Goal: Transaction & Acquisition: Purchase product/service

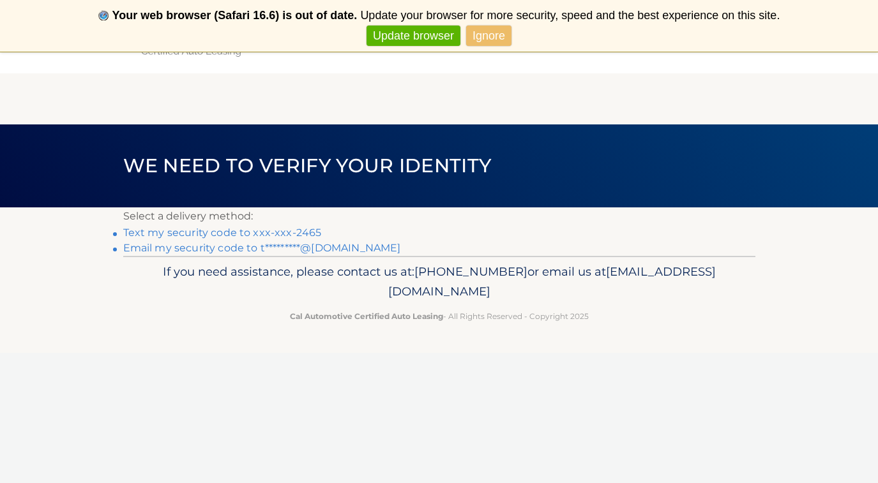
click at [313, 233] on link "Text my security code to xxx-xxx-2465" at bounding box center [222, 233] width 199 height 12
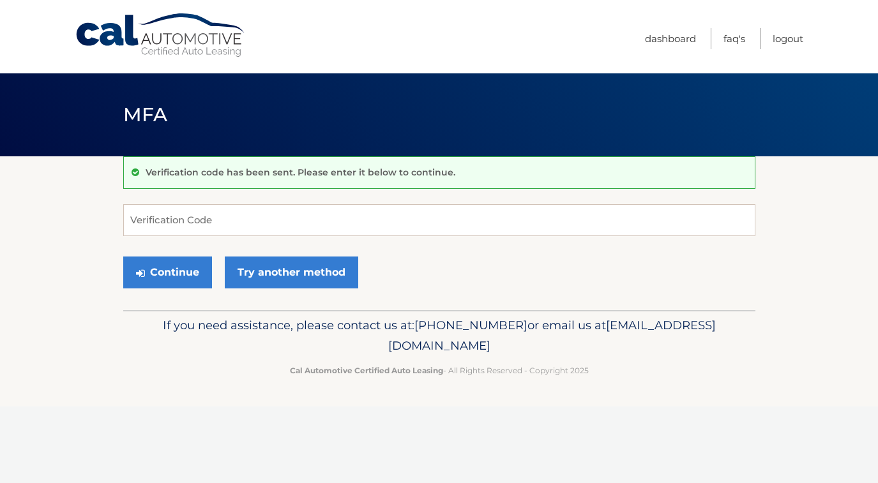
click at [256, 218] on input "Verification Code" at bounding box center [439, 220] width 632 height 32
type input "112783"
click at [188, 273] on button "Continue" at bounding box center [167, 273] width 89 height 32
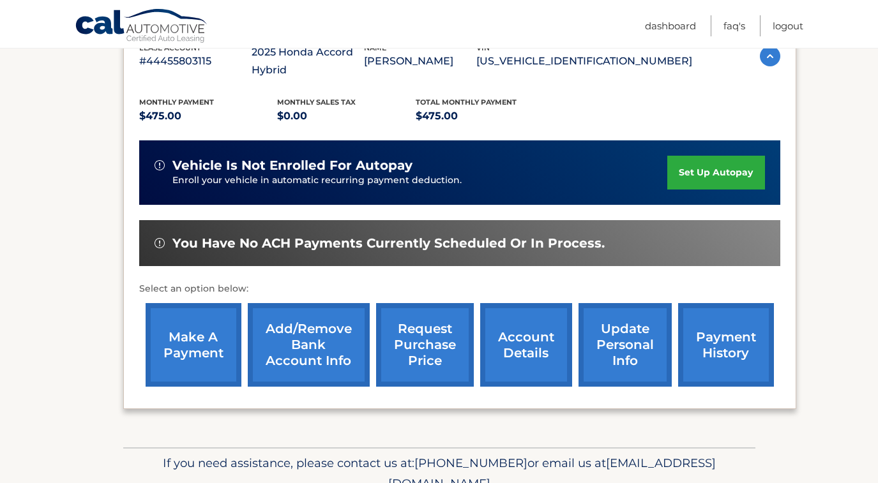
scroll to position [246, 0]
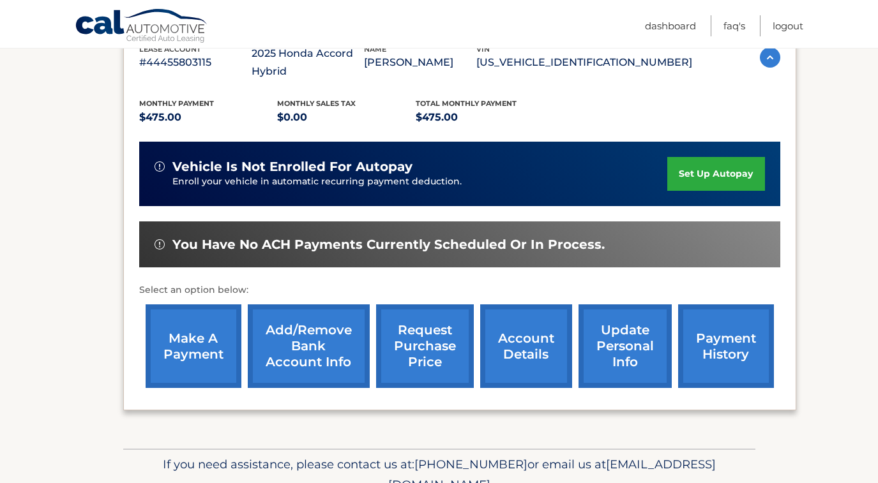
click at [213, 337] on link "make a payment" at bounding box center [194, 347] width 96 height 84
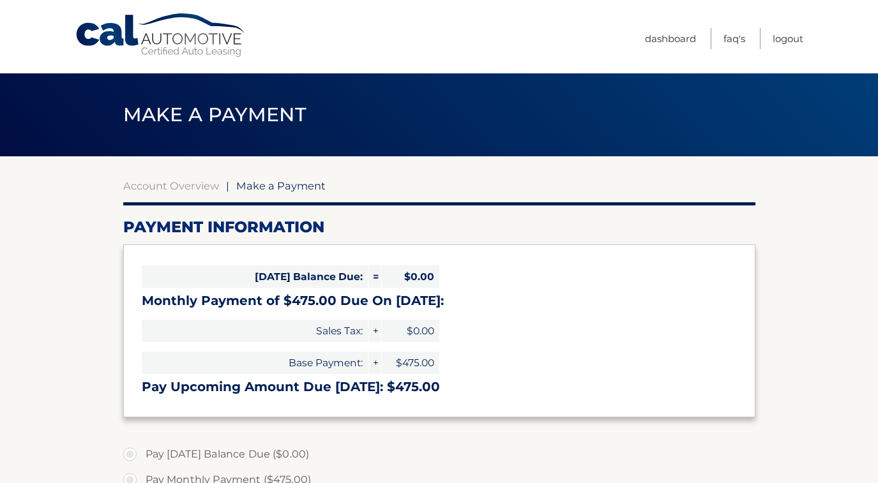
select select "NmU1ZTYzNzItZjdlNi00YzdmLWEwYzYtNGE3ZjdiNzQ3ZDMz"
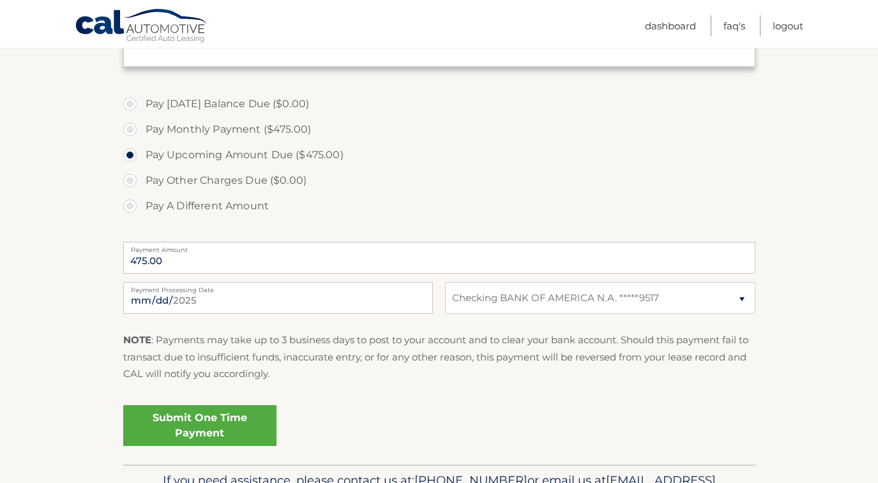
scroll to position [349, 0]
click at [211, 419] on link "Submit One Time Payment" at bounding box center [199, 427] width 153 height 41
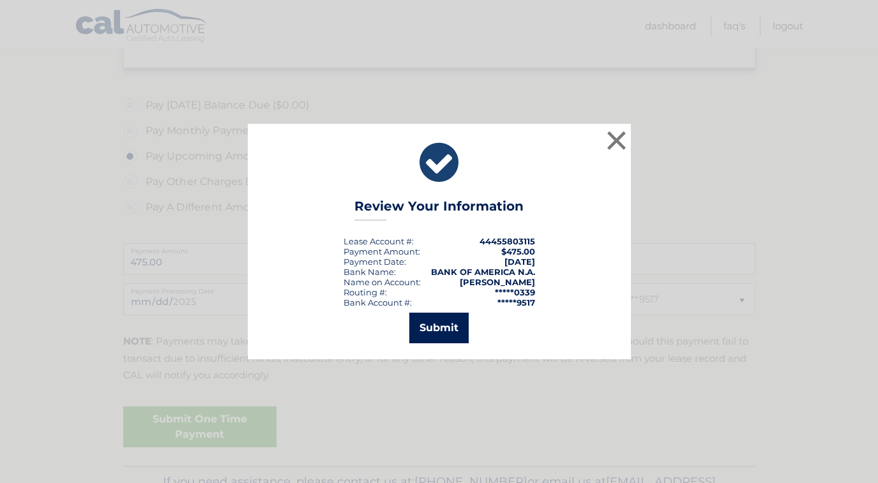
click at [431, 326] on button "Submit" at bounding box center [438, 328] width 59 height 31
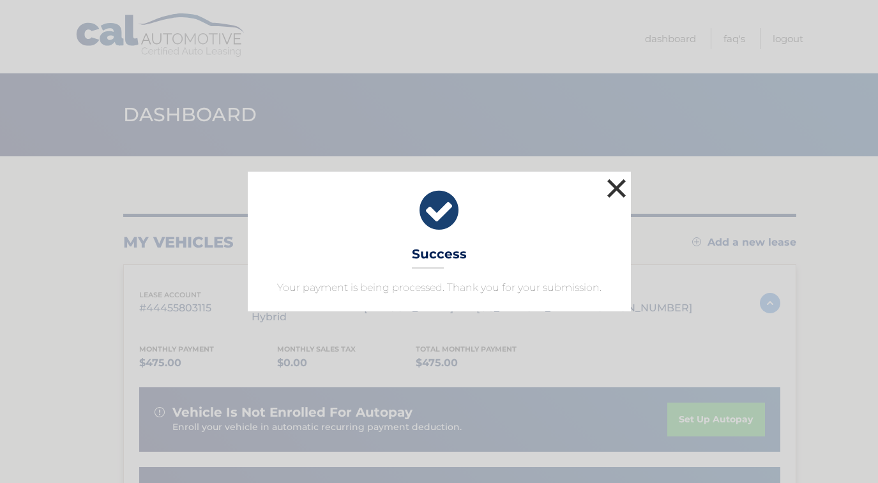
click at [614, 188] on button "×" at bounding box center [617, 189] width 26 height 26
